Goal: Find specific page/section: Find specific page/section

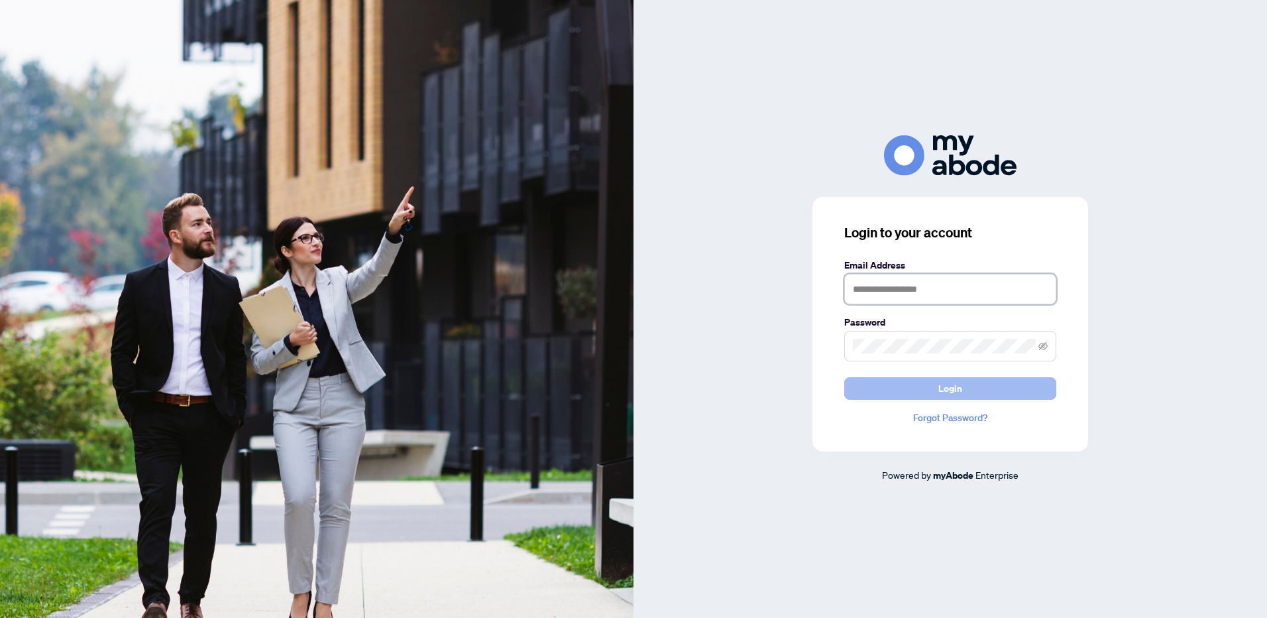
type input "**********"
click at [946, 386] on span "Login" at bounding box center [950, 388] width 24 height 21
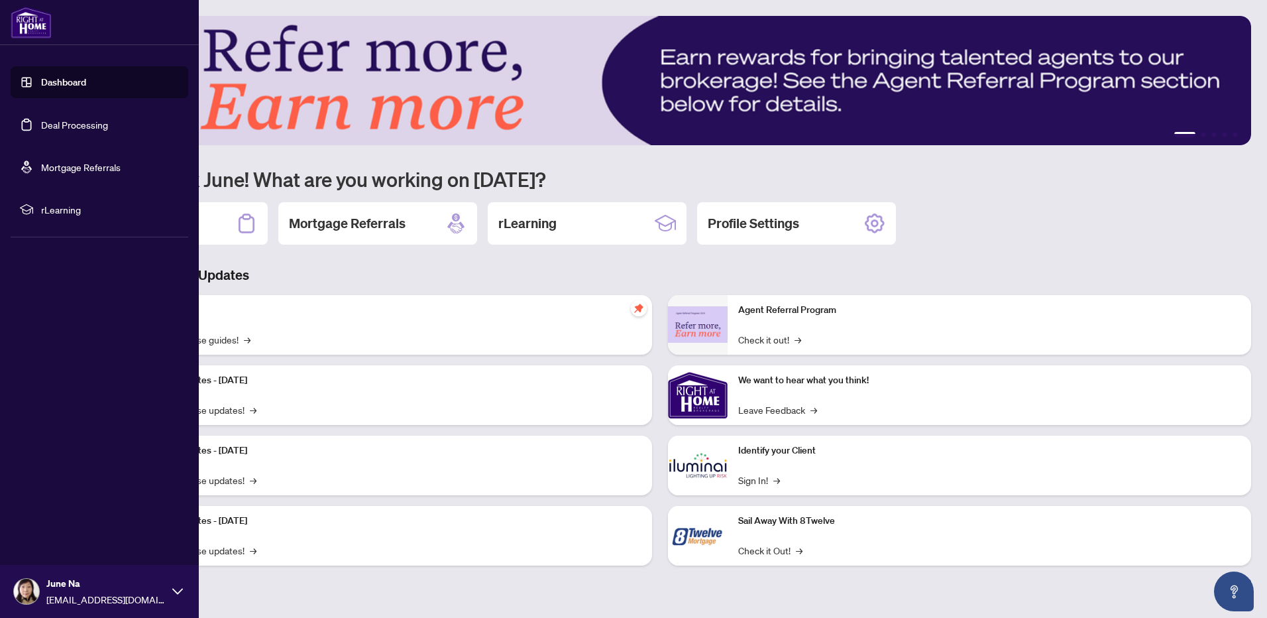
click at [60, 122] on link "Deal Processing" at bounding box center [74, 125] width 67 height 12
